Goal: Book appointment/travel/reservation

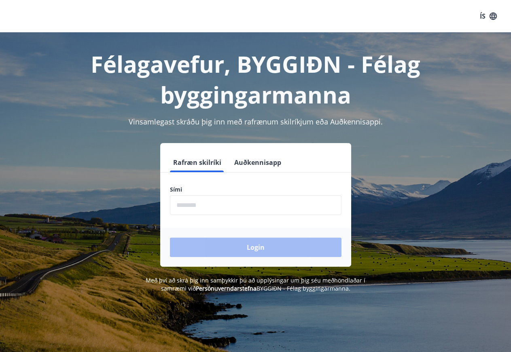
click at [189, 204] on input "phone" at bounding box center [256, 205] width 172 height 20
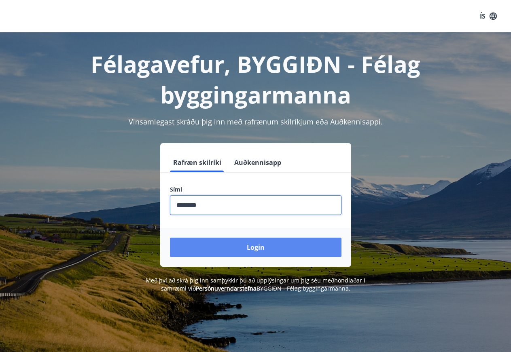
type input "********"
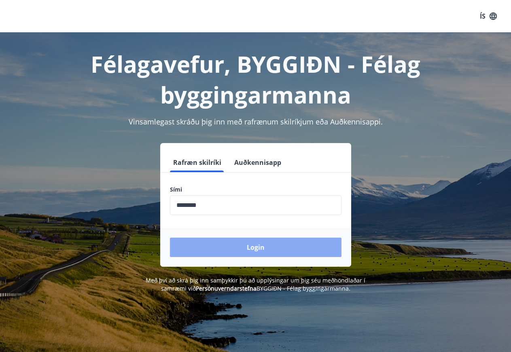
click at [248, 248] on button "Login" at bounding box center [256, 247] width 172 height 19
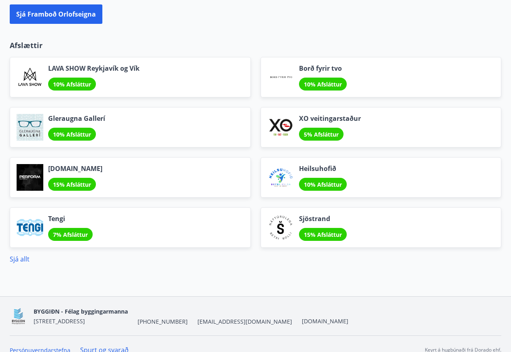
scroll to position [908, 0]
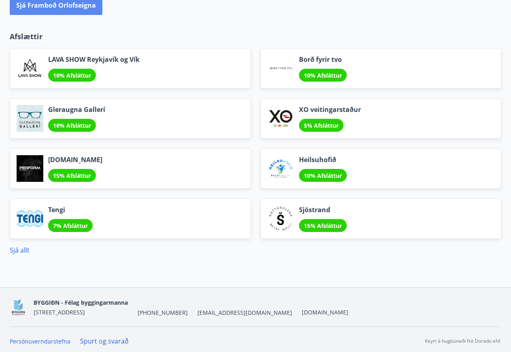
click at [57, 6] on button "Sjá framboð orlofseigna" at bounding box center [56, 5] width 93 height 19
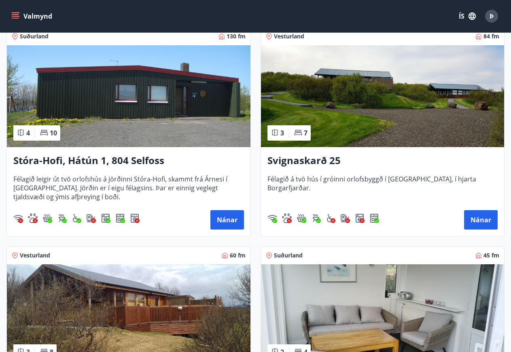
scroll to position [413, 0]
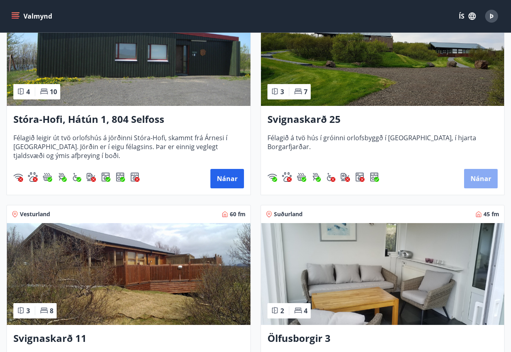
click at [479, 179] on button "Nánar" at bounding box center [481, 178] width 34 height 19
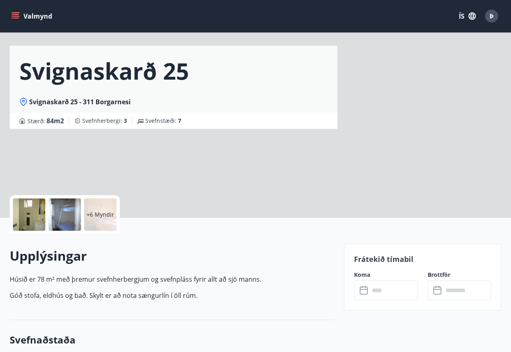
scroll to position [124, 0]
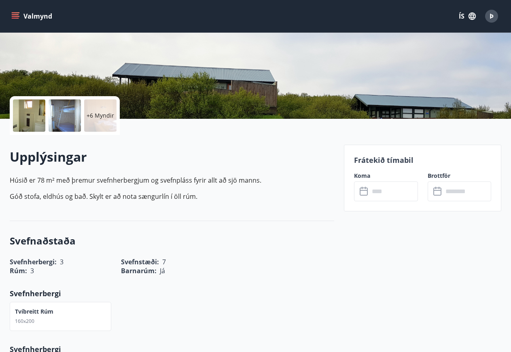
click at [365, 176] on label "Koma" at bounding box center [386, 176] width 64 height 8
click at [369, 192] on icon at bounding box center [365, 192] width 10 height 10
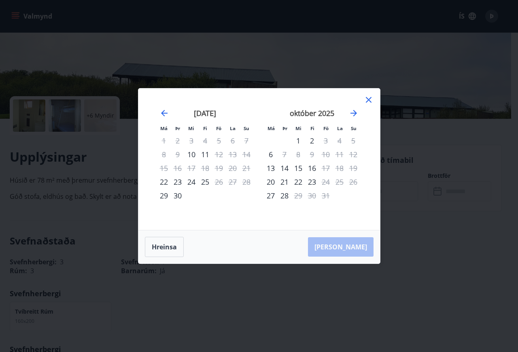
click at [312, 180] on div "23" at bounding box center [312, 182] width 14 height 14
click at [311, 182] on div "23" at bounding box center [312, 182] width 14 height 14
click at [369, 96] on icon at bounding box center [369, 100] width 10 height 10
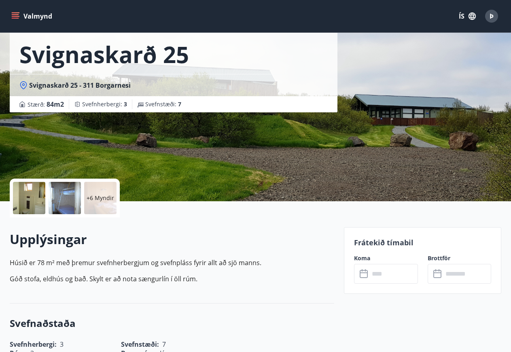
scroll to position [0, 0]
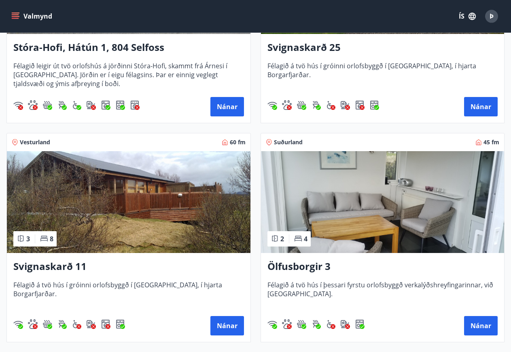
scroll to position [495, 0]
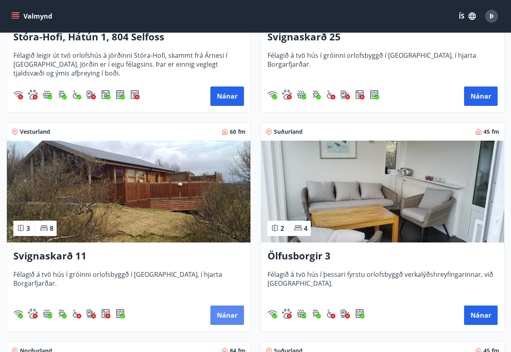
click at [227, 312] on button "Nánar" at bounding box center [227, 315] width 34 height 19
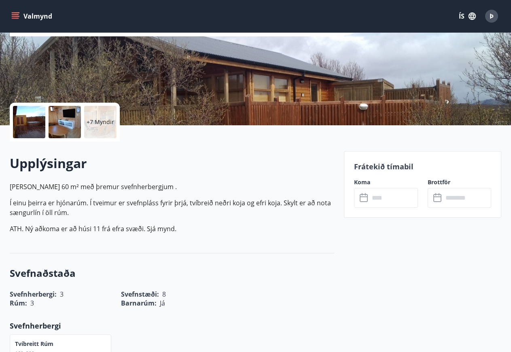
scroll to position [124, 0]
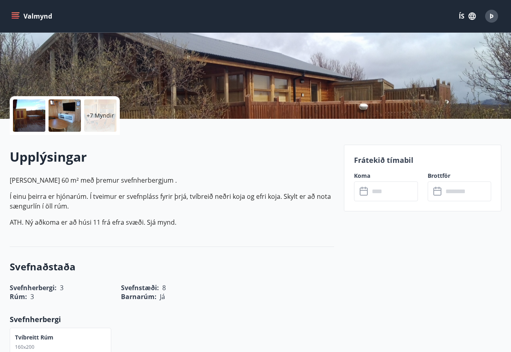
click at [365, 191] on icon at bounding box center [365, 192] width 10 height 10
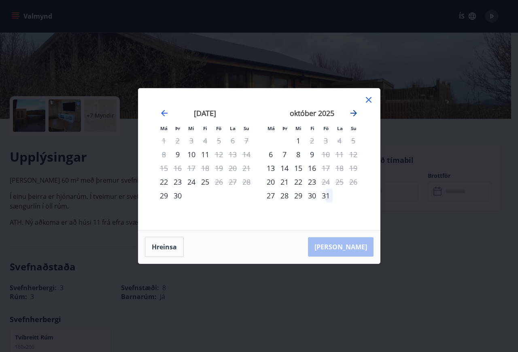
click at [351, 112] on icon "Move forward to switch to the next month." at bounding box center [354, 113] width 10 height 10
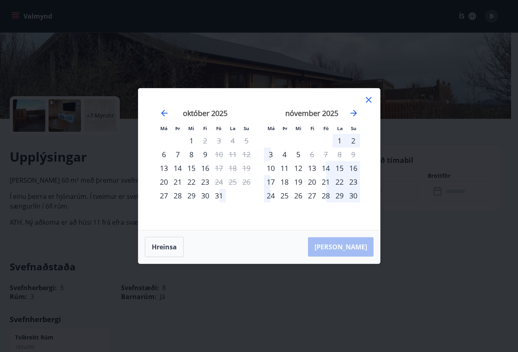
click at [202, 182] on div "23" at bounding box center [205, 182] width 14 height 14
click at [205, 184] on div "23" at bounding box center [205, 182] width 14 height 14
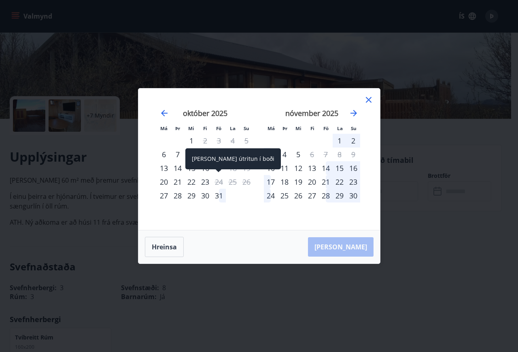
click at [219, 180] on div "24" at bounding box center [219, 182] width 14 height 14
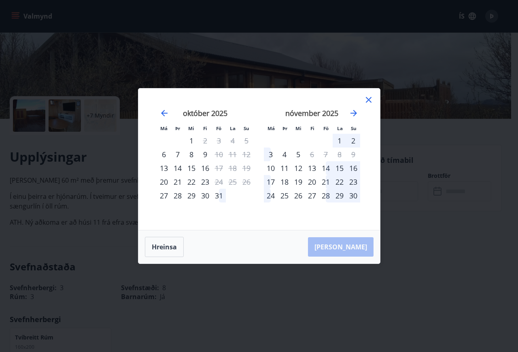
click at [204, 183] on div "23" at bounding box center [205, 182] width 14 height 14
click at [163, 183] on div "20" at bounding box center [164, 182] width 14 height 14
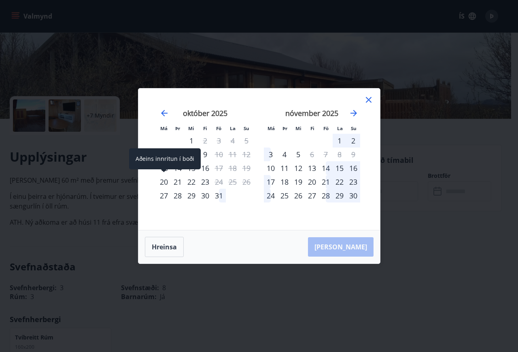
click at [163, 183] on div "20" at bounding box center [164, 182] width 14 height 14
click at [368, 100] on icon at bounding box center [369, 100] width 6 height 6
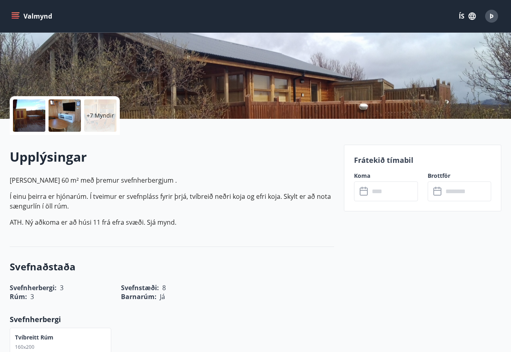
click at [436, 190] on icon at bounding box center [438, 192] width 10 height 10
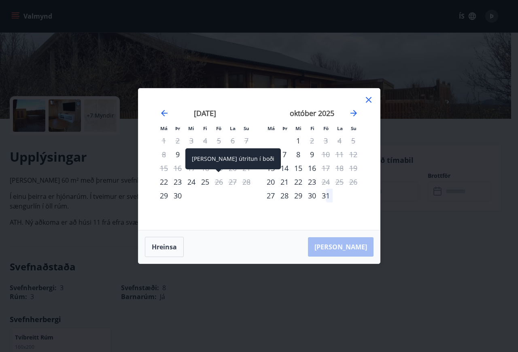
click at [217, 180] on div "26" at bounding box center [219, 182] width 14 height 14
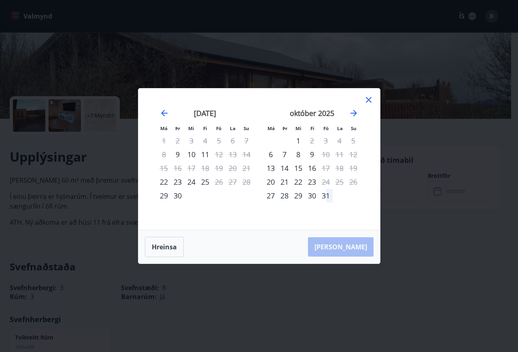
click at [350, 252] on div "Hreinsa Taka Frá" at bounding box center [259, 247] width 242 height 33
click at [356, 249] on div "Hreinsa Taka Frá" at bounding box center [259, 247] width 242 height 33
click at [366, 98] on icon at bounding box center [369, 100] width 10 height 10
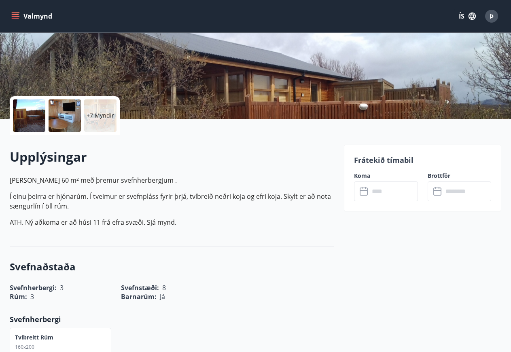
click at [364, 176] on label "Koma" at bounding box center [386, 176] width 64 height 8
click at [362, 176] on label "Koma" at bounding box center [386, 176] width 64 height 8
click at [376, 191] on input "text" at bounding box center [393, 192] width 49 height 20
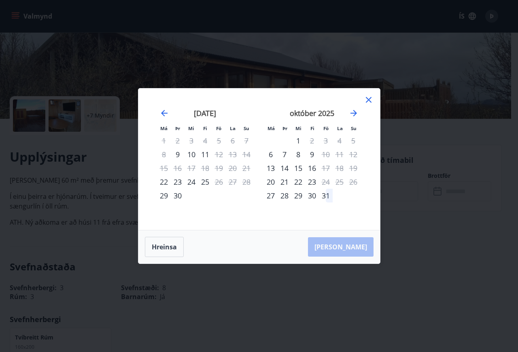
click at [298, 137] on div "1" at bounding box center [298, 141] width 14 height 14
click at [299, 142] on div "1" at bounding box center [298, 141] width 14 height 14
click at [299, 139] on div "1" at bounding box center [298, 141] width 14 height 14
click at [159, 245] on button "Hreinsa" at bounding box center [164, 247] width 39 height 20
click at [312, 181] on div "23" at bounding box center [312, 182] width 14 height 14
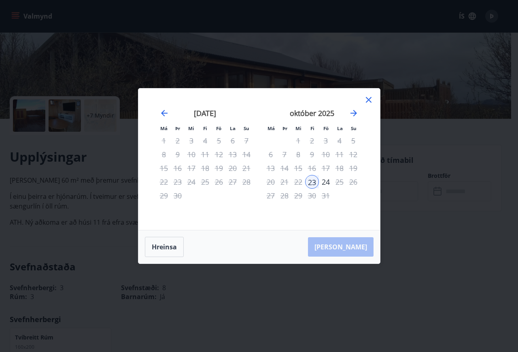
click at [354, 183] on div "26" at bounding box center [353, 182] width 14 height 14
click at [350, 247] on div "Hreinsa Taka Frá" at bounding box center [259, 247] width 242 height 33
click at [351, 248] on div "Hreinsa Taka Frá" at bounding box center [259, 247] width 242 height 33
click at [268, 197] on div "27" at bounding box center [271, 196] width 14 height 14
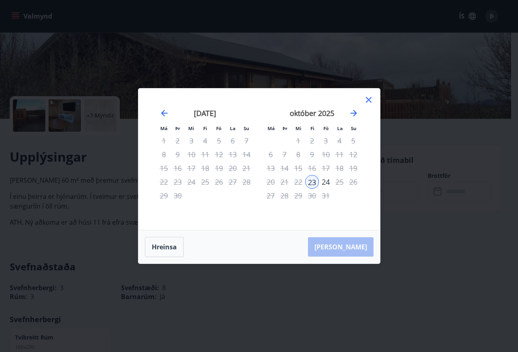
click at [271, 196] on div "27" at bounding box center [271, 196] width 14 height 14
click at [351, 248] on div "Hreinsa Taka Frá" at bounding box center [259, 247] width 242 height 33
click at [346, 247] on div "Hreinsa Taka Frá" at bounding box center [259, 247] width 242 height 33
click at [370, 97] on icon at bounding box center [369, 100] width 10 height 10
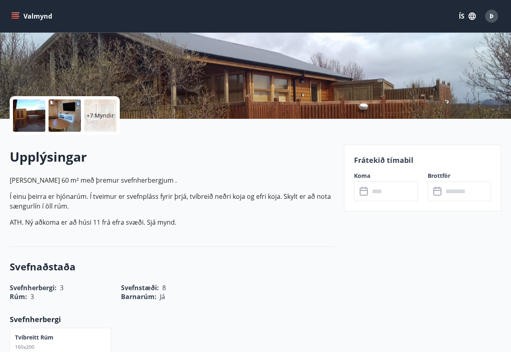
click at [437, 191] on icon at bounding box center [438, 192] width 10 height 10
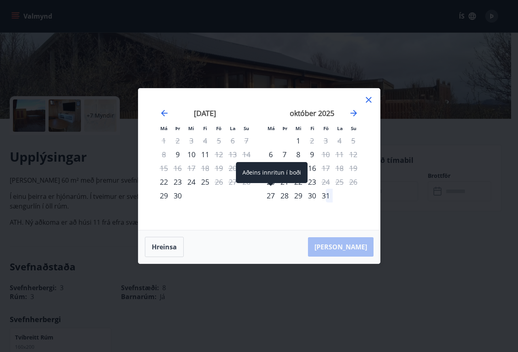
click at [272, 195] on div "27" at bounding box center [271, 196] width 14 height 14
click at [355, 183] on div "26" at bounding box center [353, 182] width 14 height 14
click at [311, 182] on div "23" at bounding box center [312, 182] width 14 height 14
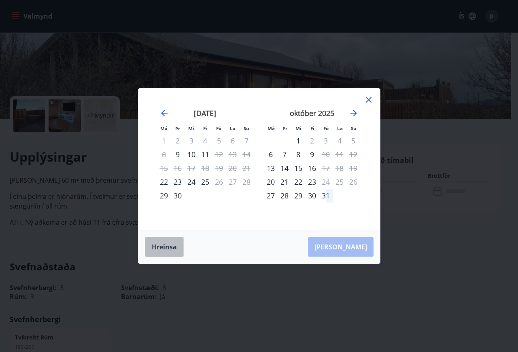
click at [164, 246] on button "Hreinsa" at bounding box center [164, 247] width 39 height 20
click at [368, 100] on icon at bounding box center [369, 100] width 6 height 6
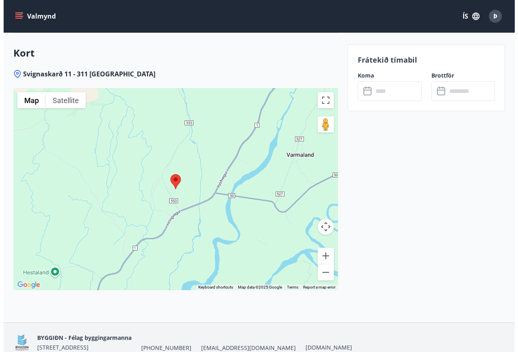
scroll to position [1099, 0]
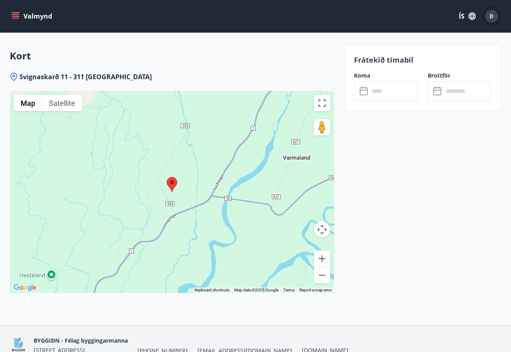
click at [490, 15] on span "Þ" at bounding box center [492, 16] width 4 height 9
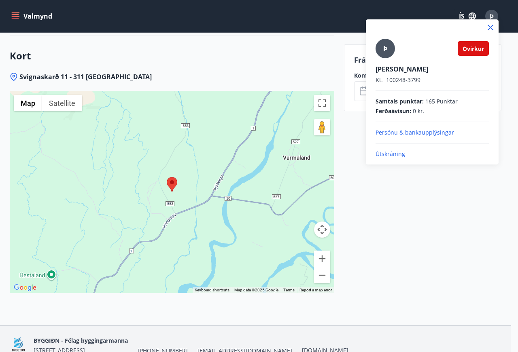
click at [390, 155] on p "Útskráning" at bounding box center [432, 154] width 113 height 8
